Goal: Communication & Community: Connect with others

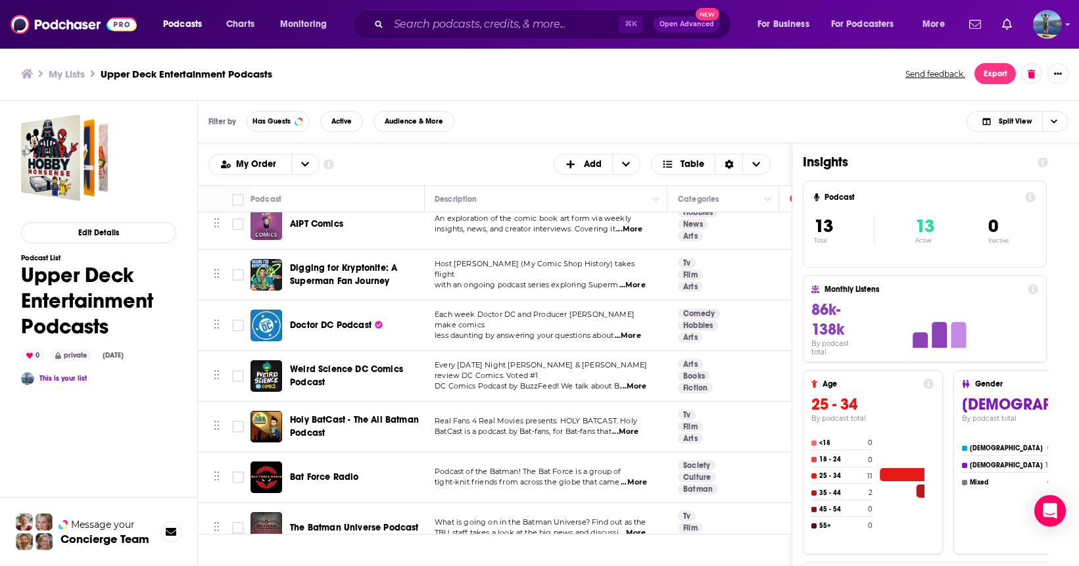
scroll to position [326, 1]
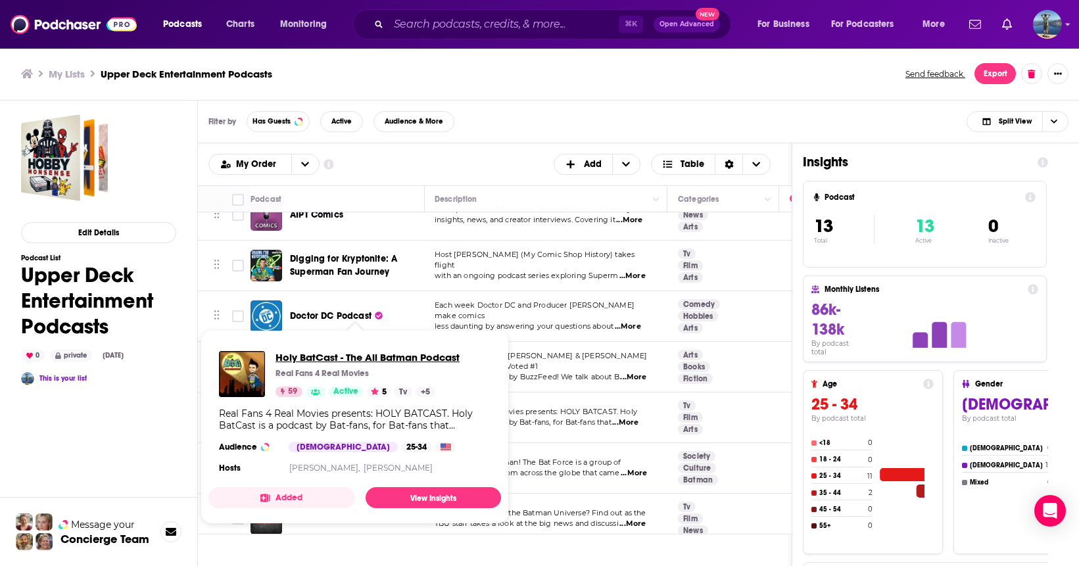
click at [315, 358] on span "Holy BatCast - The All Batman Podcast" at bounding box center [368, 357] width 184 height 12
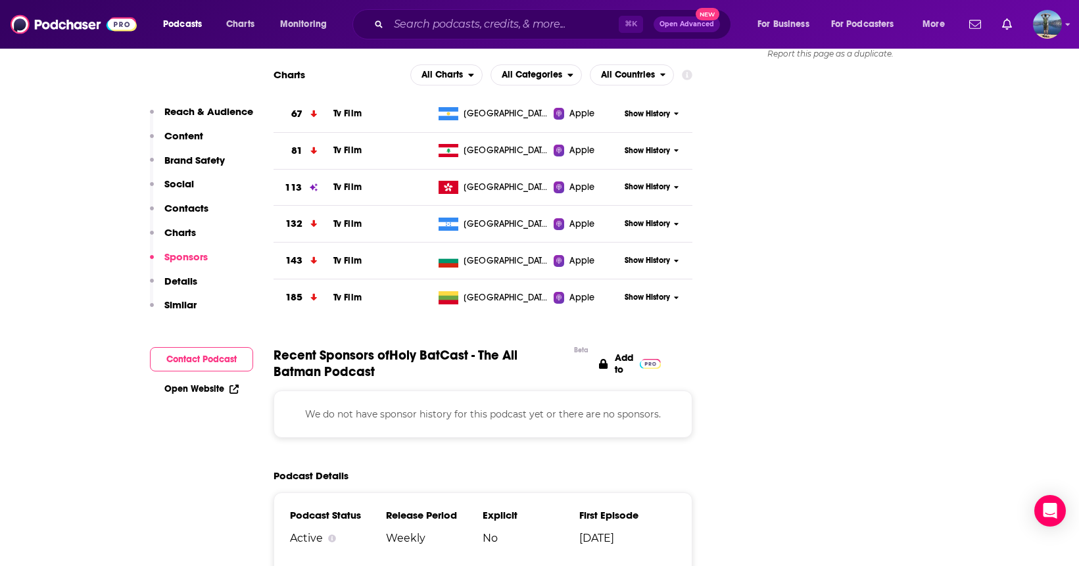
scroll to position [1585, 0]
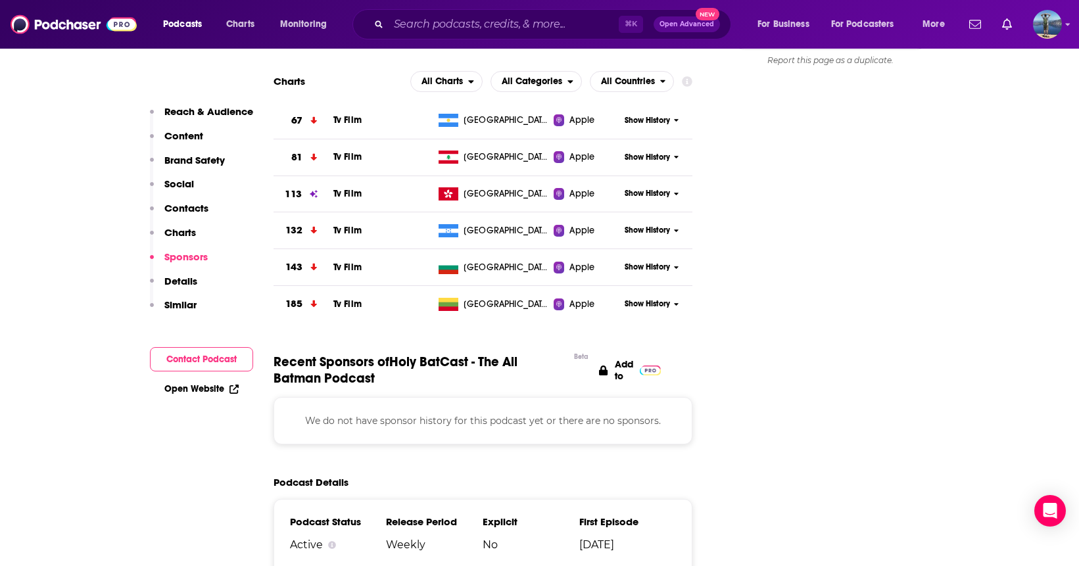
click at [334, 414] on p "We do not have sponsor history for this podcast yet or there are no sponsors." at bounding box center [483, 421] width 387 height 14
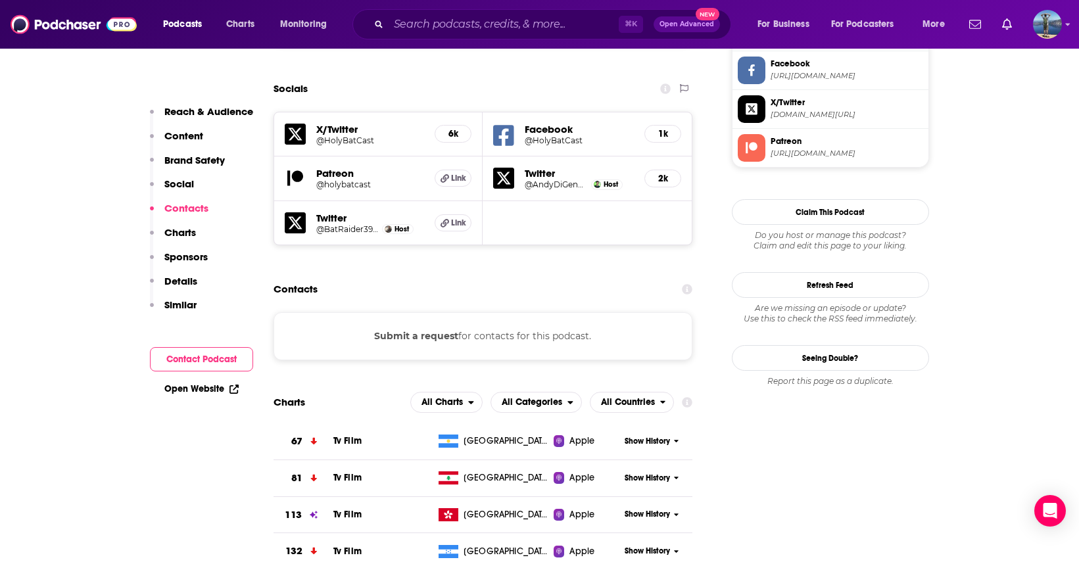
scroll to position [1260, 0]
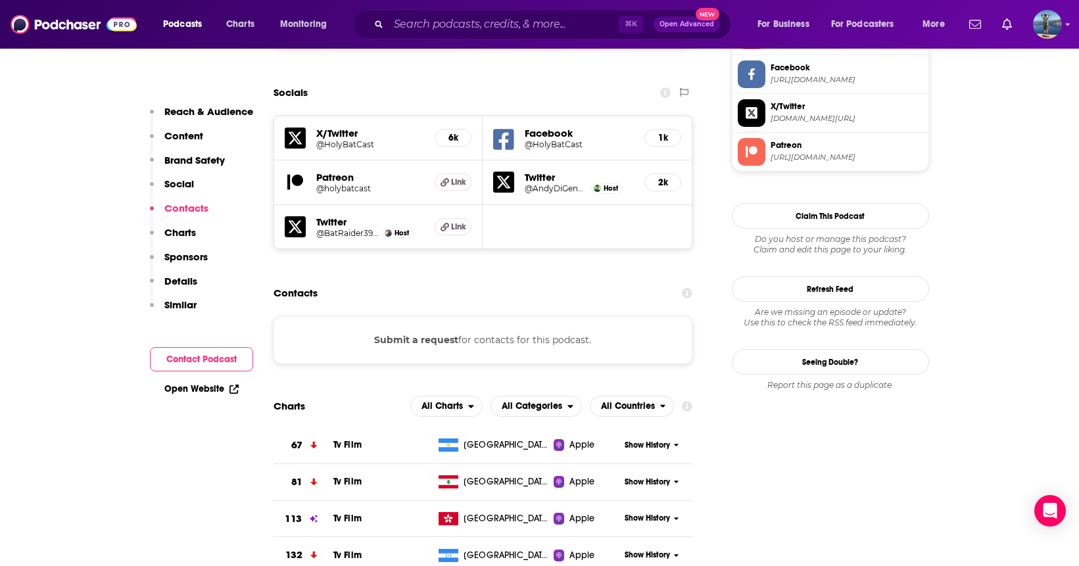
click at [445, 333] on button "Submit a request" at bounding box center [416, 340] width 84 height 14
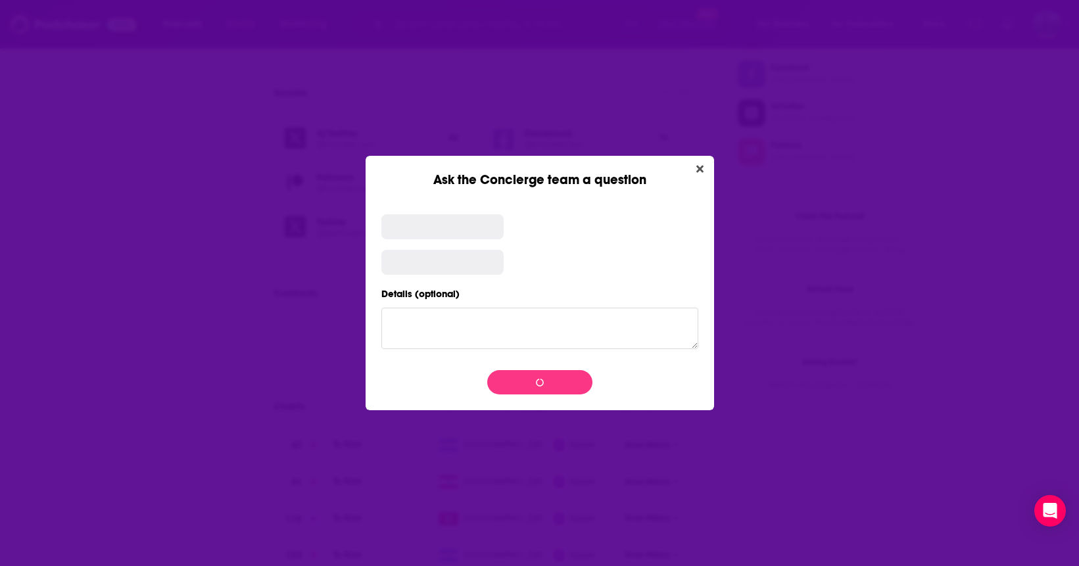
scroll to position [0, 0]
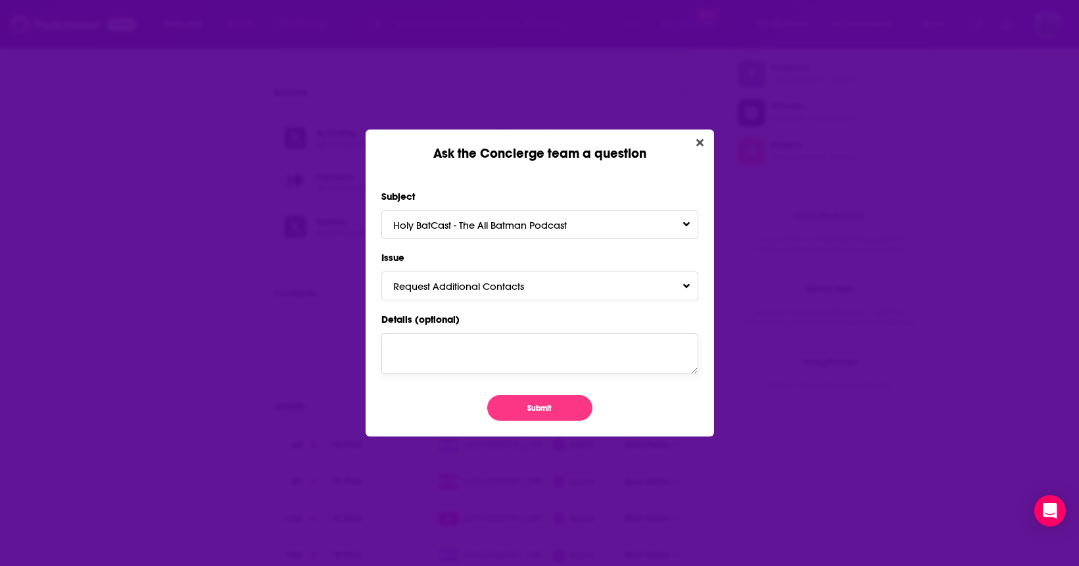
click at [469, 341] on textarea "Details (optional)" at bounding box center [540, 353] width 317 height 41
click at [464, 355] on textarea "I would love the opportunity to reach out to this podcast to potentially book a…" at bounding box center [540, 353] width 317 height 41
click at [655, 369] on textarea "I would love the opportunity to reach out to this podcast to potentially book a…" at bounding box center [540, 353] width 317 height 41
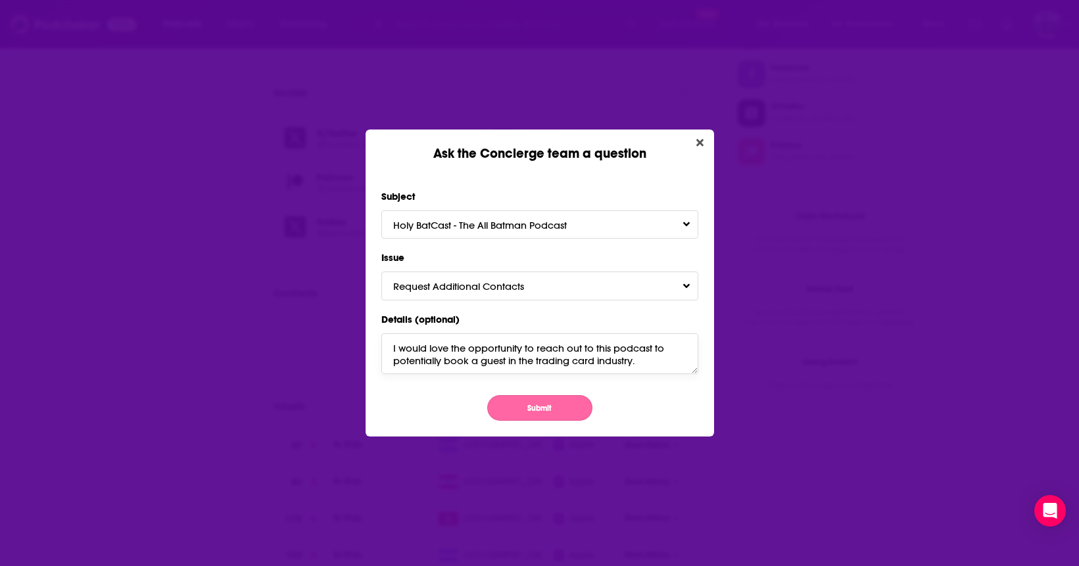
type textarea "I would love the opportunity to reach out to this podcast to potentially book a…"
click at [547, 404] on button "Submit" at bounding box center [539, 408] width 105 height 26
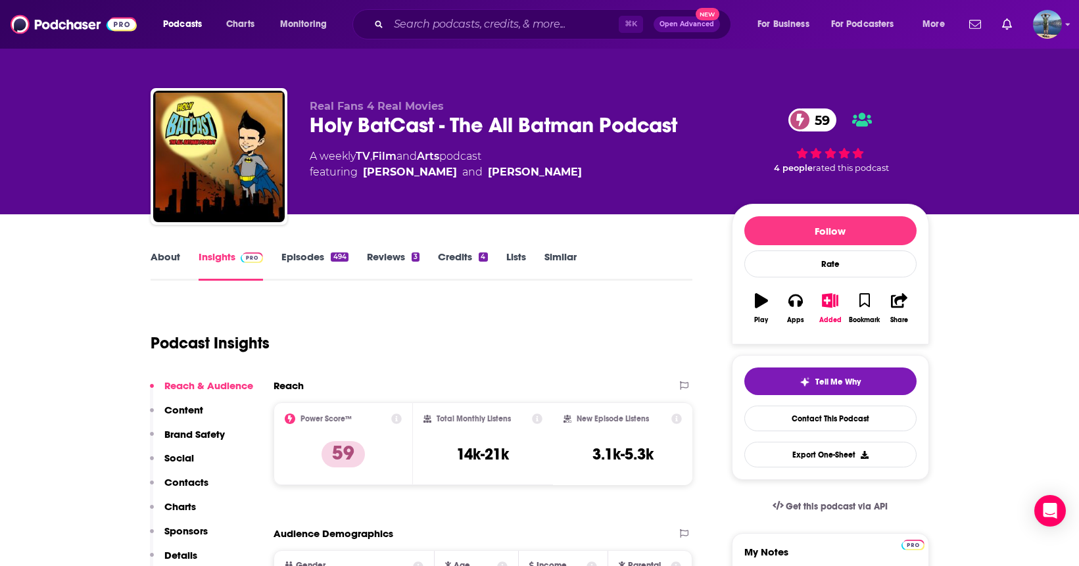
click at [172, 257] on link "About" at bounding box center [166, 266] width 30 height 30
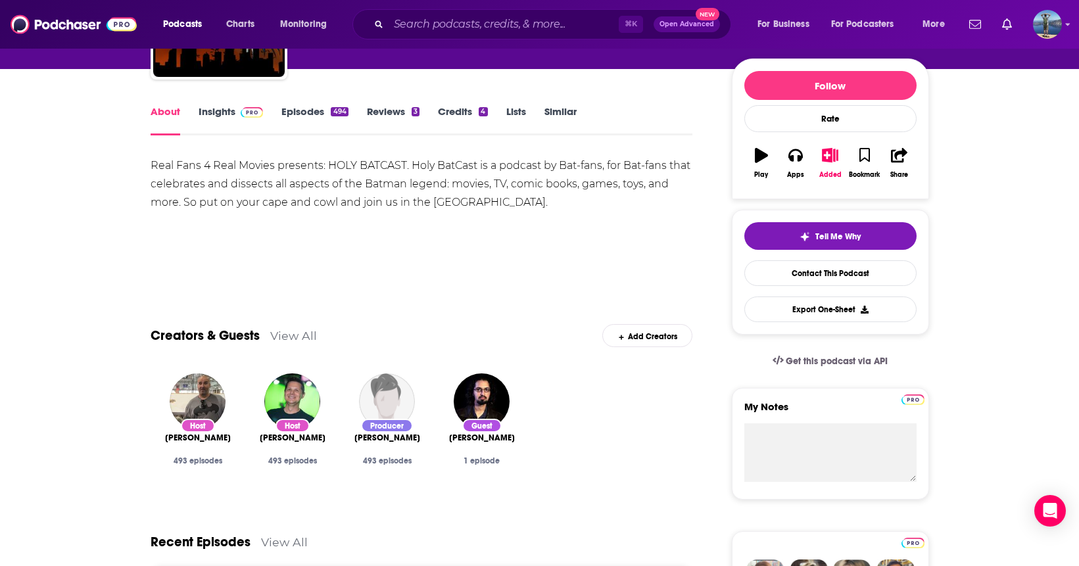
scroll to position [149, 0]
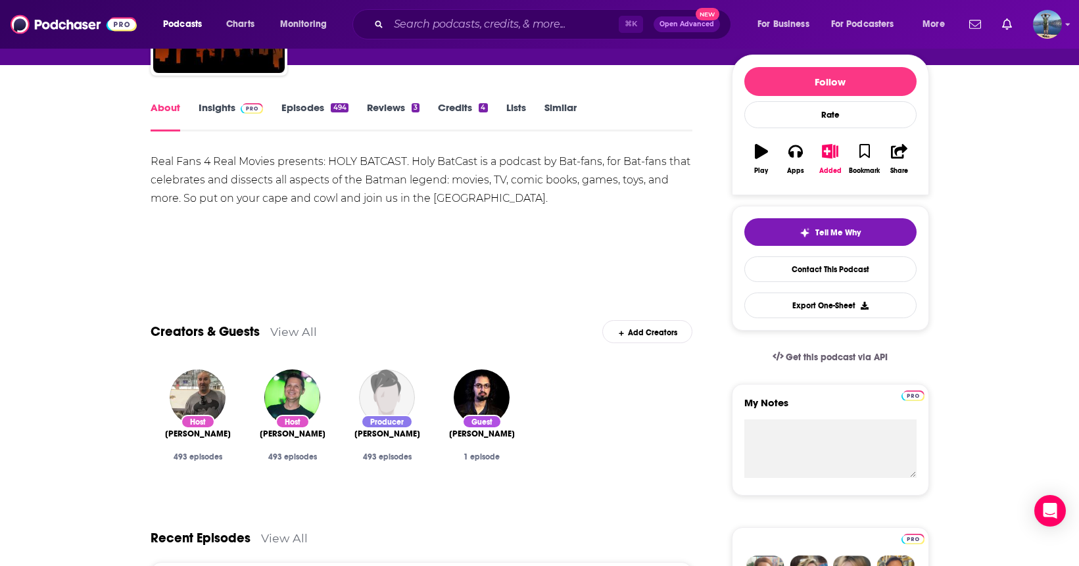
click at [256, 440] on div "Host [PERSON_NAME] 493 episodes" at bounding box center [293, 444] width 74 height 36
drag, startPoint x: 162, startPoint y: 436, endPoint x: 232, endPoint y: 441, distance: 69.2
click at [232, 441] on div "Host [PERSON_NAME] 493 episodes" at bounding box center [198, 444] width 74 height 36
copy span "[PERSON_NAME]"
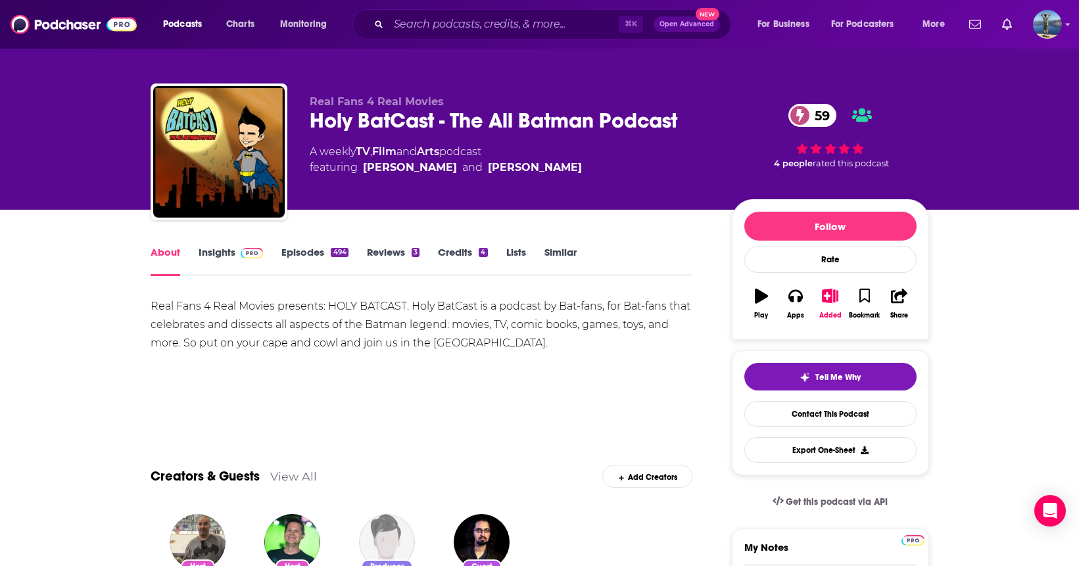
scroll to position [0, 0]
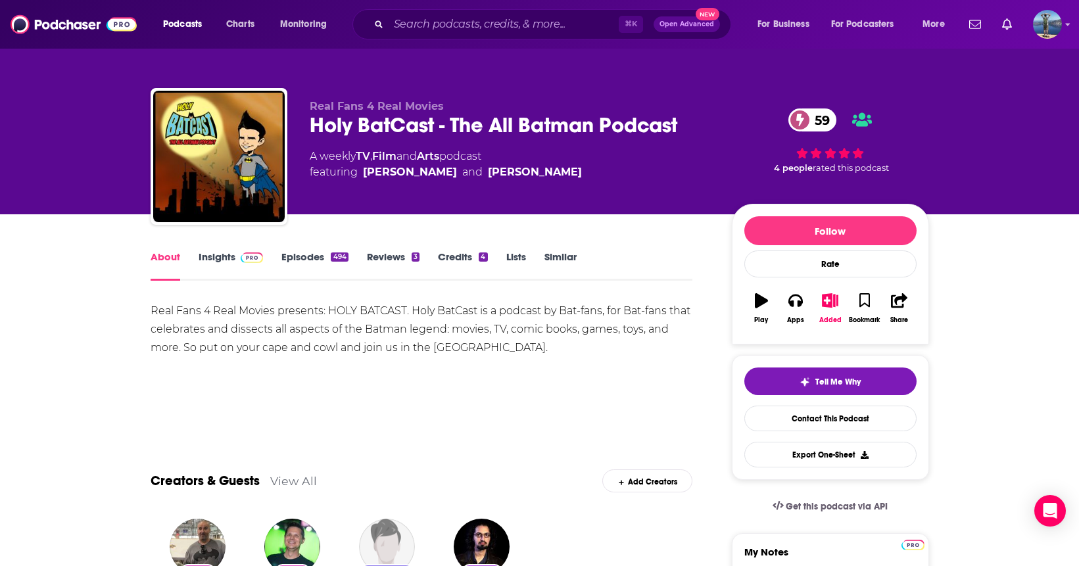
click at [212, 260] on link "Insights" at bounding box center [231, 266] width 65 height 30
